Goal: Task Accomplishment & Management: Complete application form

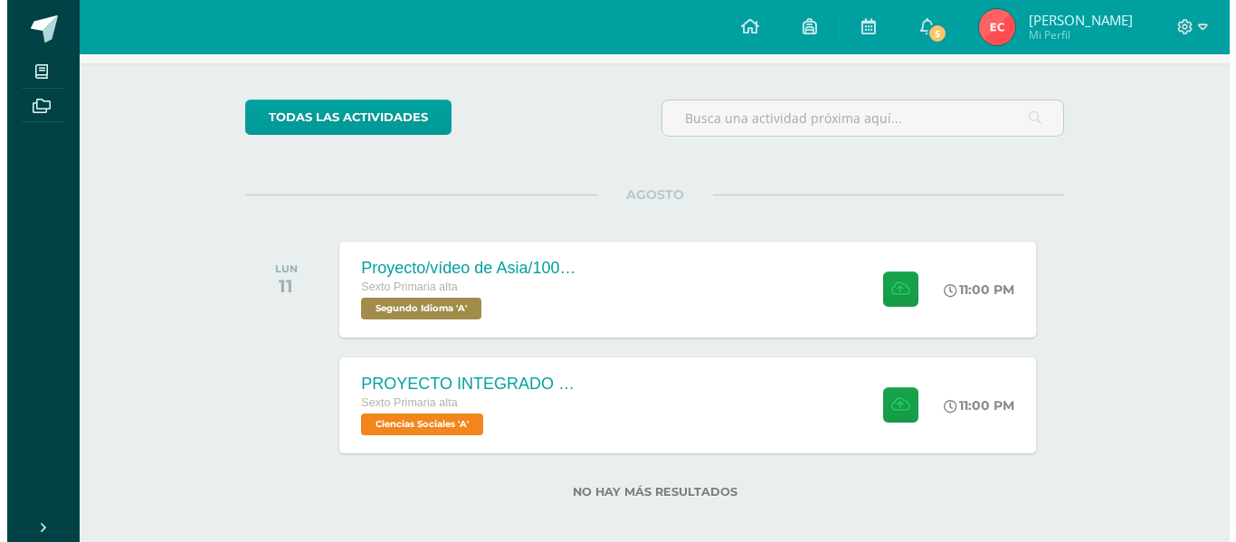
scroll to position [130, 0]
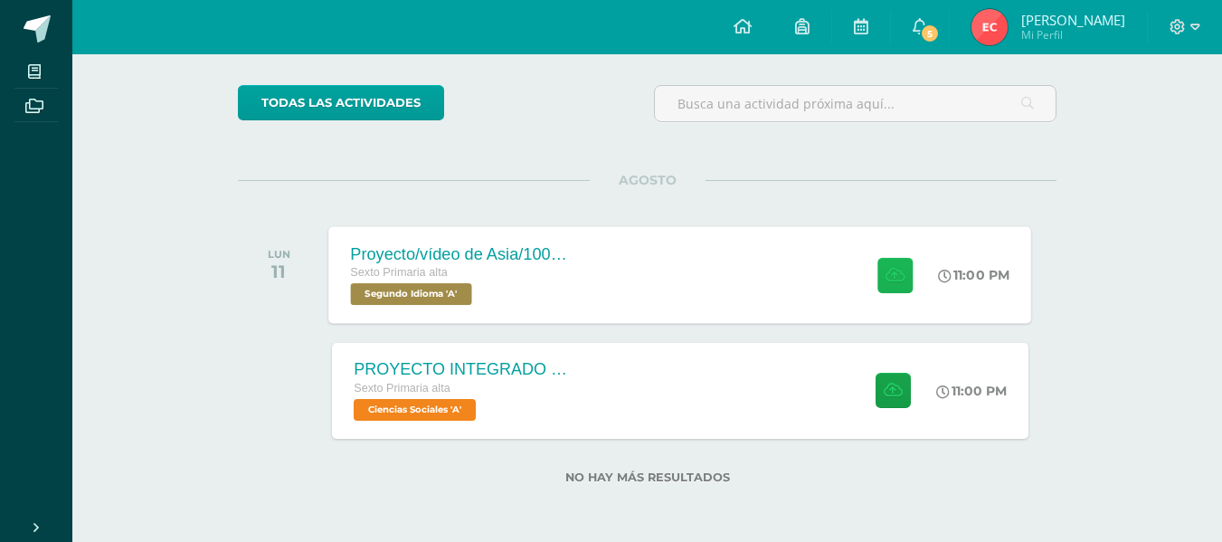
click at [880, 290] on button at bounding box center [895, 274] width 35 height 35
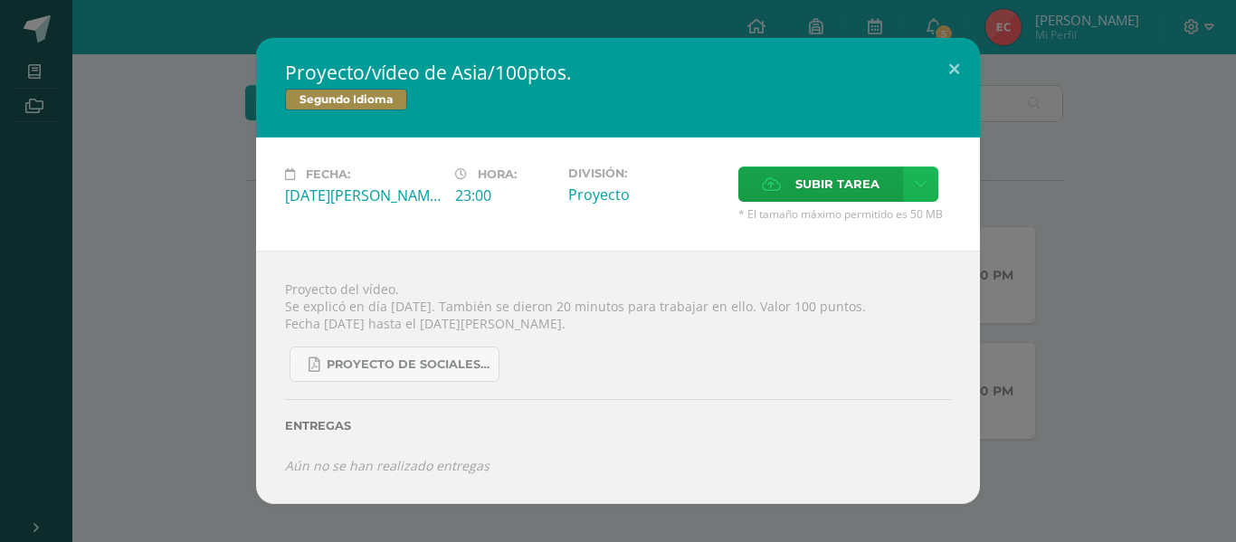
click at [917, 193] on link at bounding box center [920, 183] width 35 height 35
click at [878, 223] on link "Subir enlace" at bounding box center [856, 223] width 181 height 28
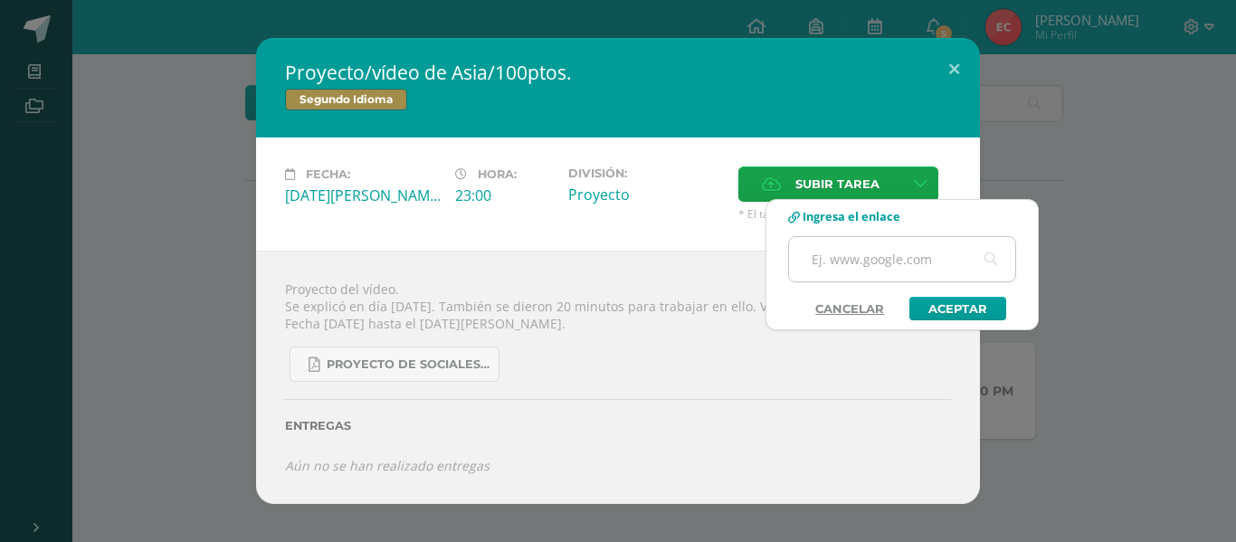
click at [856, 266] on input "text" at bounding box center [902, 259] width 226 height 44
paste input "[URL][DOMAIN_NAME]"
type input "[URL][DOMAIN_NAME]"
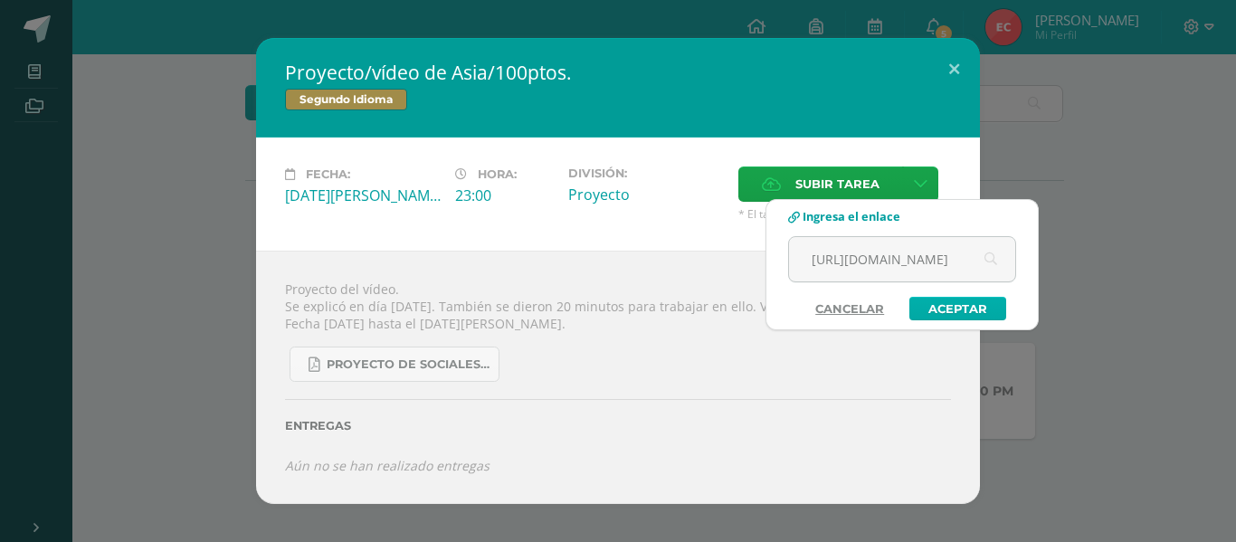
click at [960, 311] on link "Aceptar" at bounding box center [957, 309] width 97 height 24
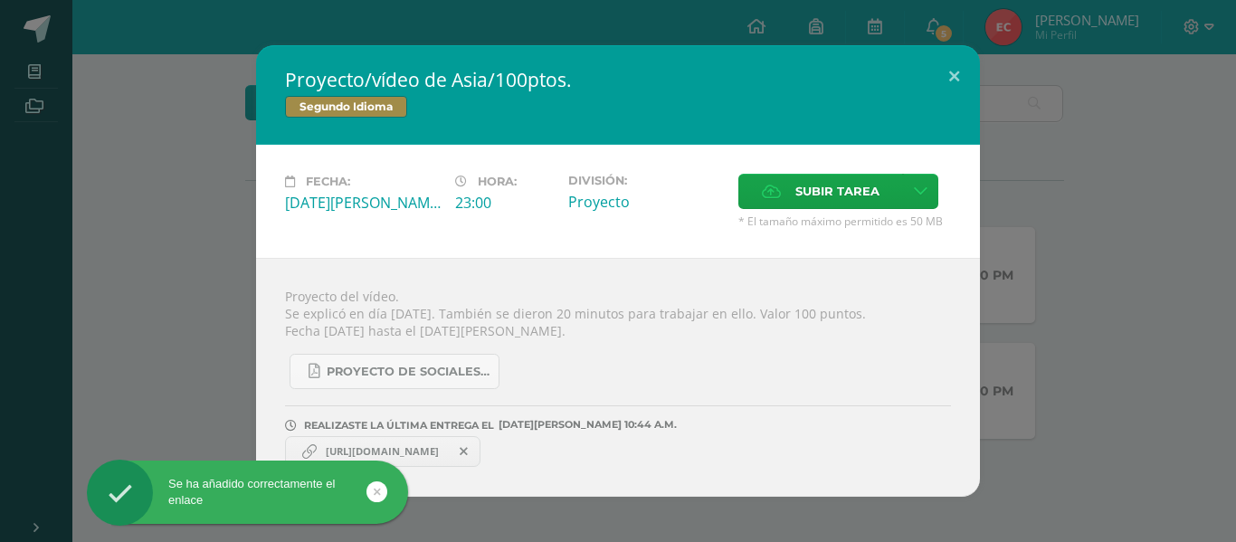
click at [448, 452] on span "[URL][DOMAIN_NAME]" at bounding box center [382, 451] width 131 height 14
click at [333, 443] on link "[URL][DOMAIN_NAME]" at bounding box center [382, 451] width 195 height 31
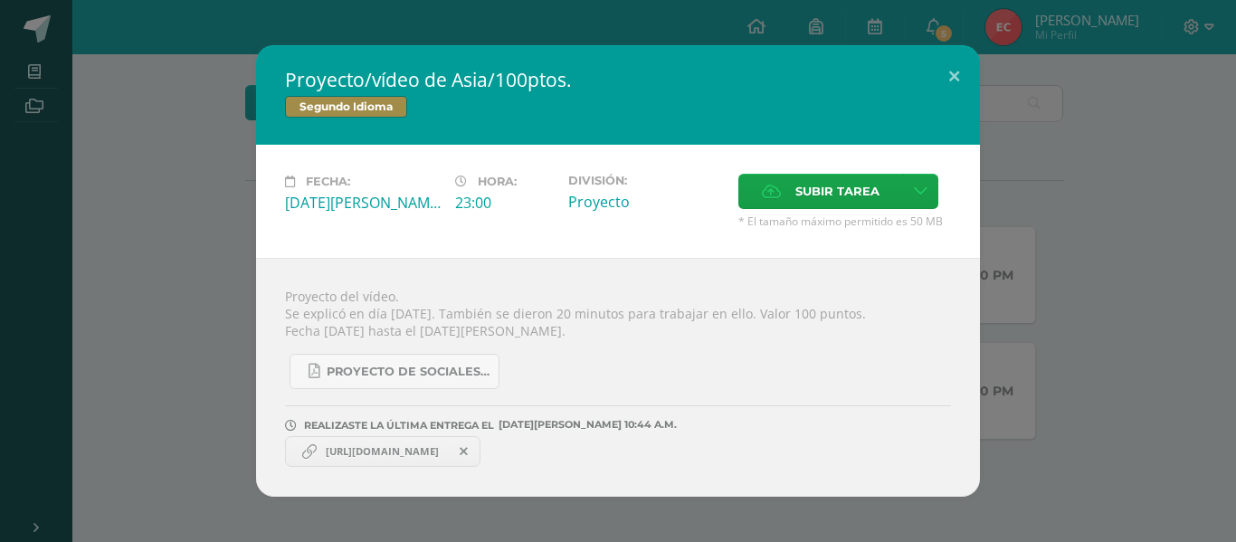
click at [333, 443] on link "[URL][DOMAIN_NAME]" at bounding box center [382, 451] width 195 height 31
click at [318, 449] on span "[URL][DOMAIN_NAME]" at bounding box center [382, 451] width 131 height 14
click at [438, 458] on span "[URL][DOMAIN_NAME]" at bounding box center [382, 451] width 131 height 14
click at [426, 385] on link "Proyecto de Sociales y Kaqchikel_3ra. Unidad.pdf" at bounding box center [395, 371] width 210 height 35
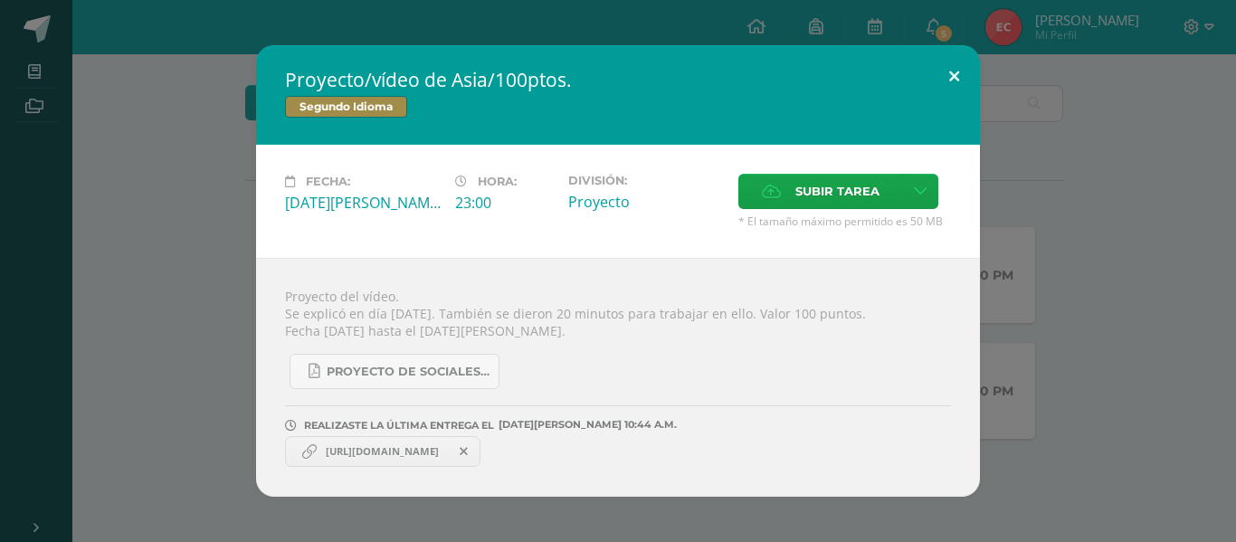
click at [951, 70] on button at bounding box center [954, 76] width 52 height 62
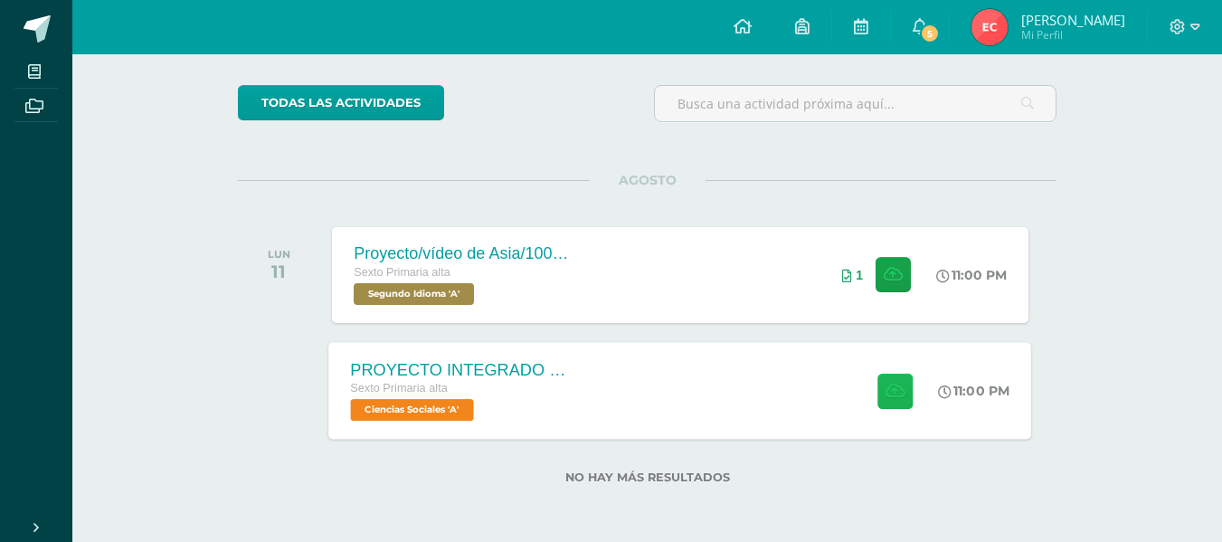
click at [886, 396] on icon at bounding box center [895, 390] width 19 height 15
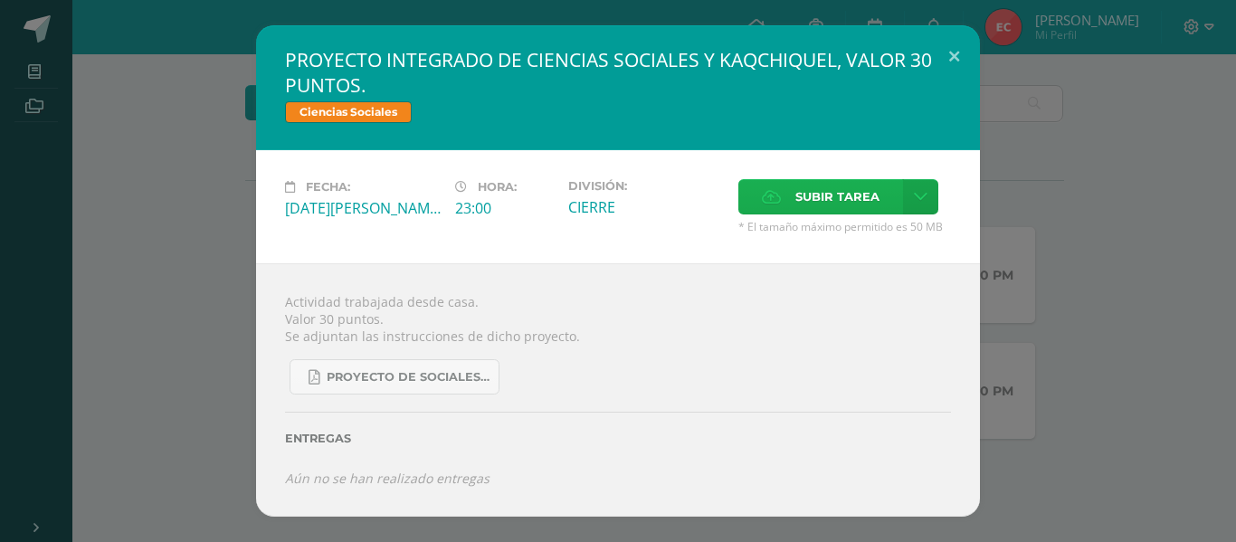
click at [838, 201] on span "Subir tarea" at bounding box center [837, 196] width 84 height 33
click at [0, 0] on input "Subir tarea" at bounding box center [0, 0] width 0 height 0
click at [919, 195] on icon at bounding box center [921, 196] width 14 height 15
drag, startPoint x: 843, startPoint y: 210, endPoint x: 925, endPoint y: 190, distance: 83.8
click at [925, 190] on div "Subir tarea" at bounding box center [844, 199] width 213 height 40
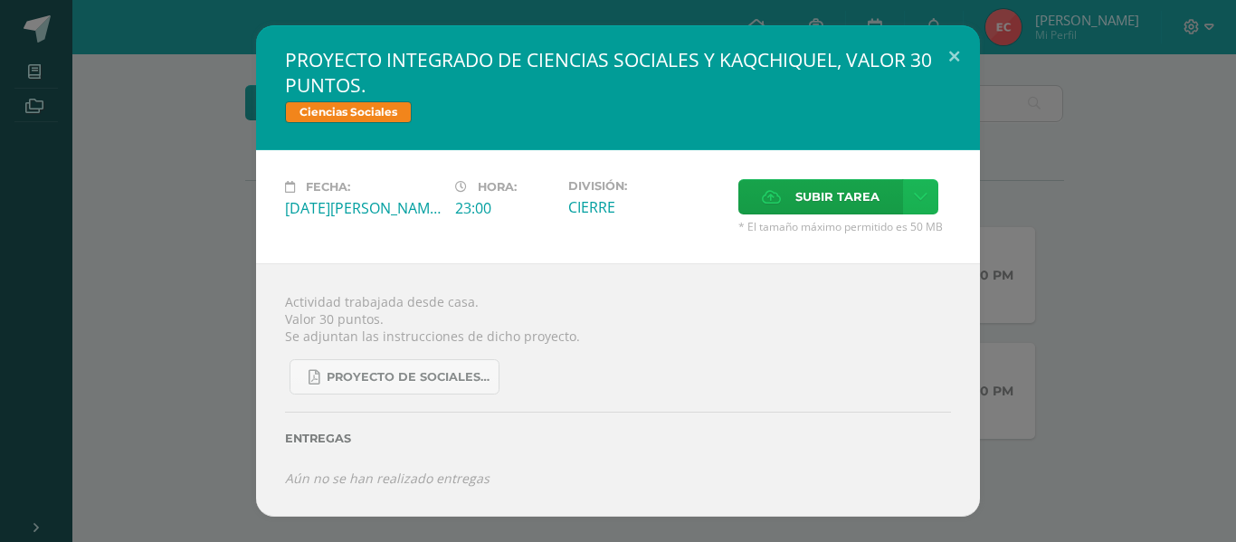
click at [925, 190] on icon at bounding box center [921, 196] width 14 height 15
click at [837, 242] on span "Subir enlace" at bounding box center [843, 235] width 76 height 17
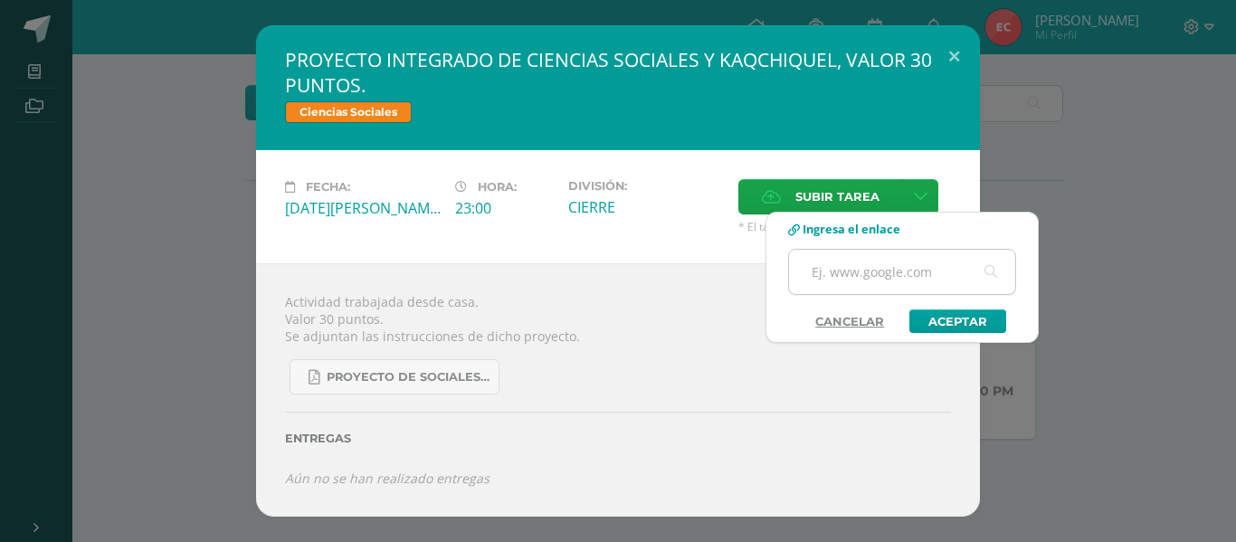
click at [866, 281] on input "text" at bounding box center [902, 272] width 226 height 44
paste input "[URL][DOMAIN_NAME]"
type input "[URL][DOMAIN_NAME]"
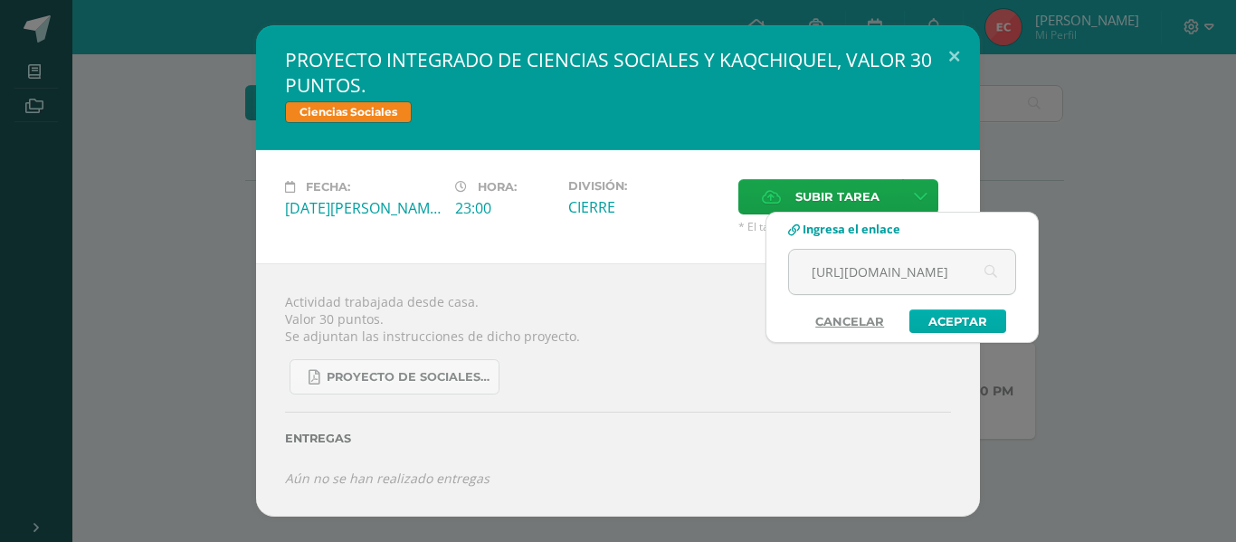
click at [944, 327] on link "Aceptar" at bounding box center [957, 321] width 97 height 24
